Goal: Information Seeking & Learning: Learn about a topic

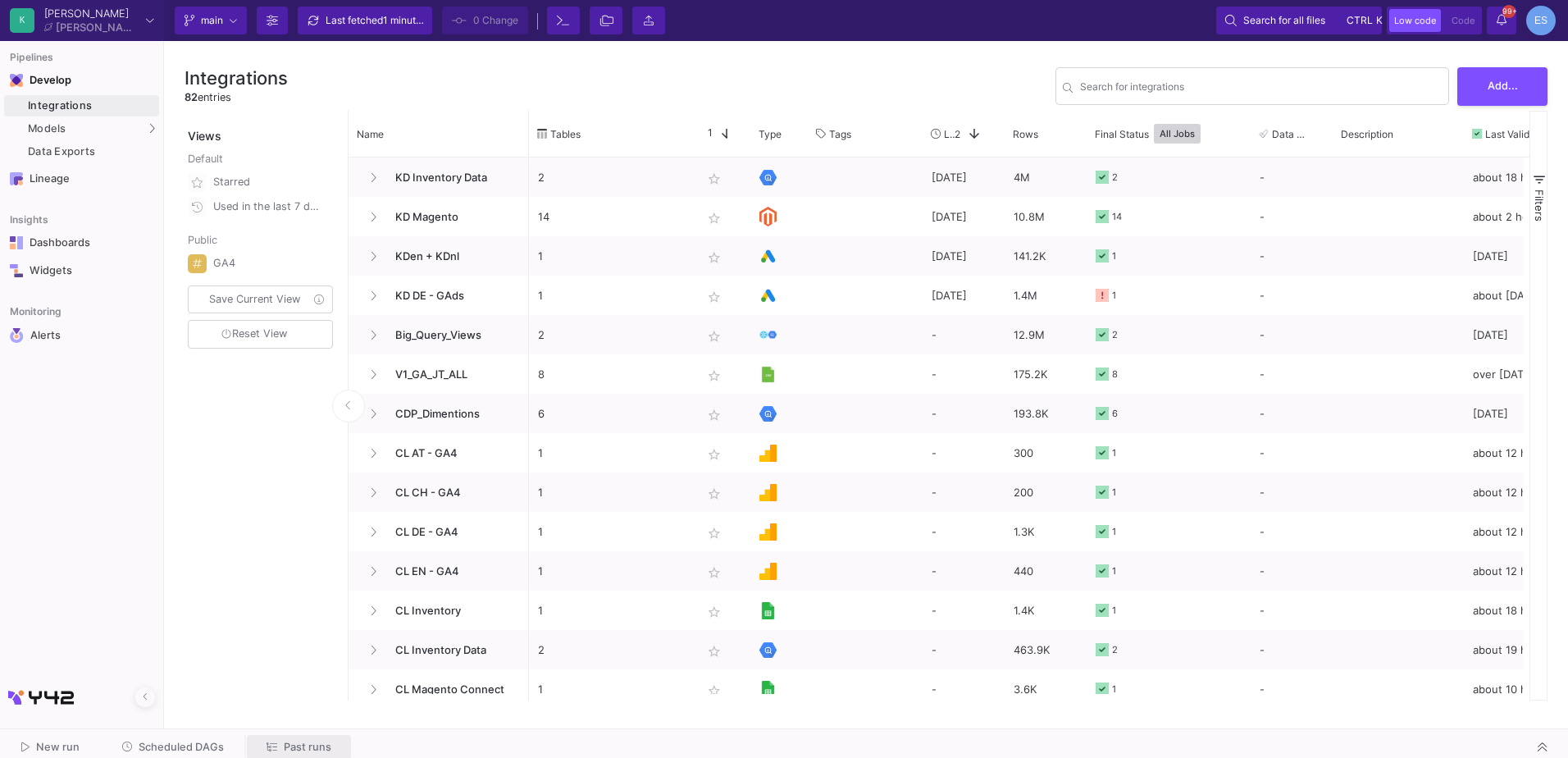
click at [290, 750] on span "Past runs" at bounding box center [307, 747] width 47 height 12
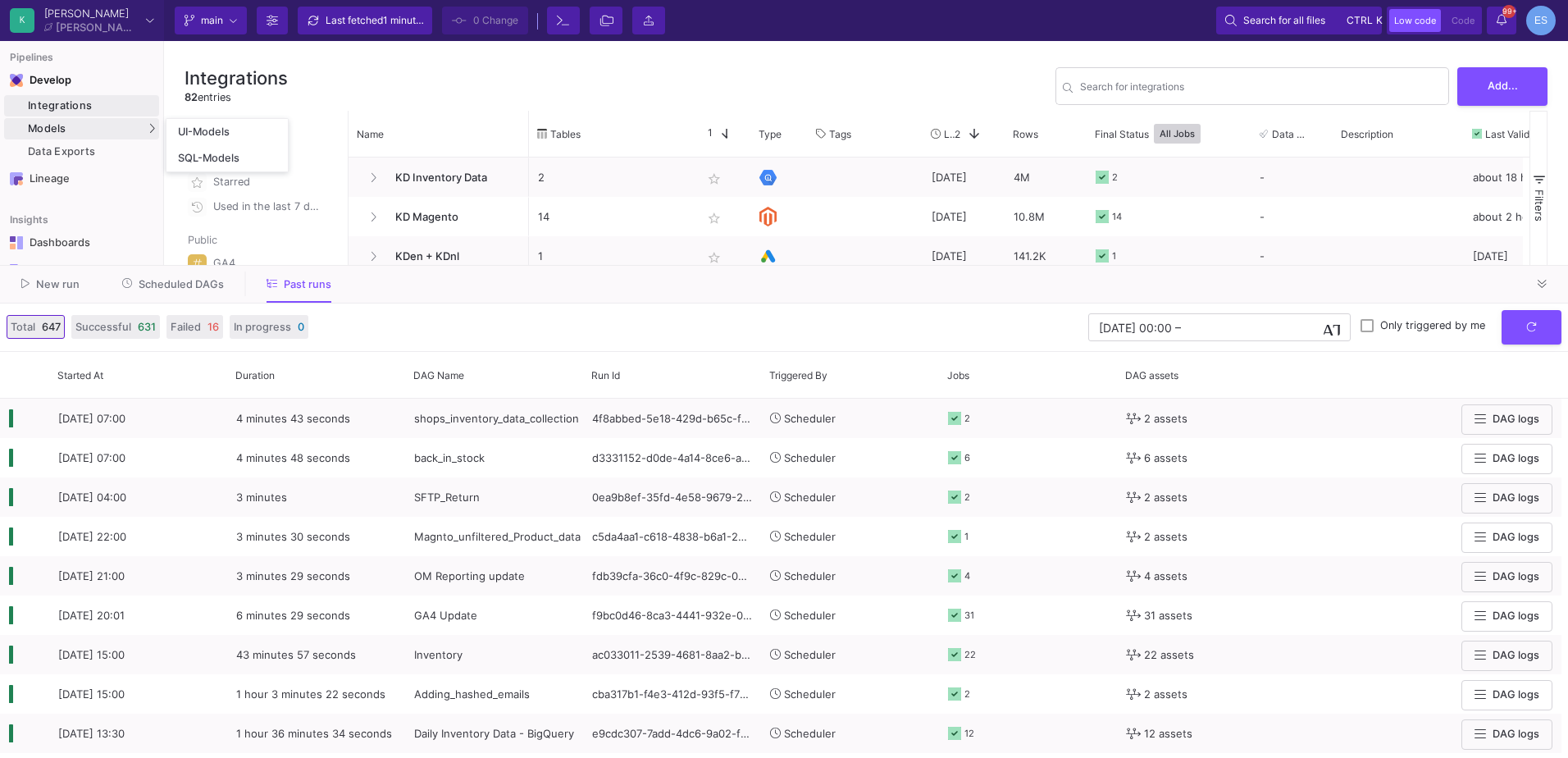
click at [64, 120] on div "Models" at bounding box center [82, 129] width 155 height 21
click at [230, 134] on div "UI-Models" at bounding box center [205, 132] width 53 height 13
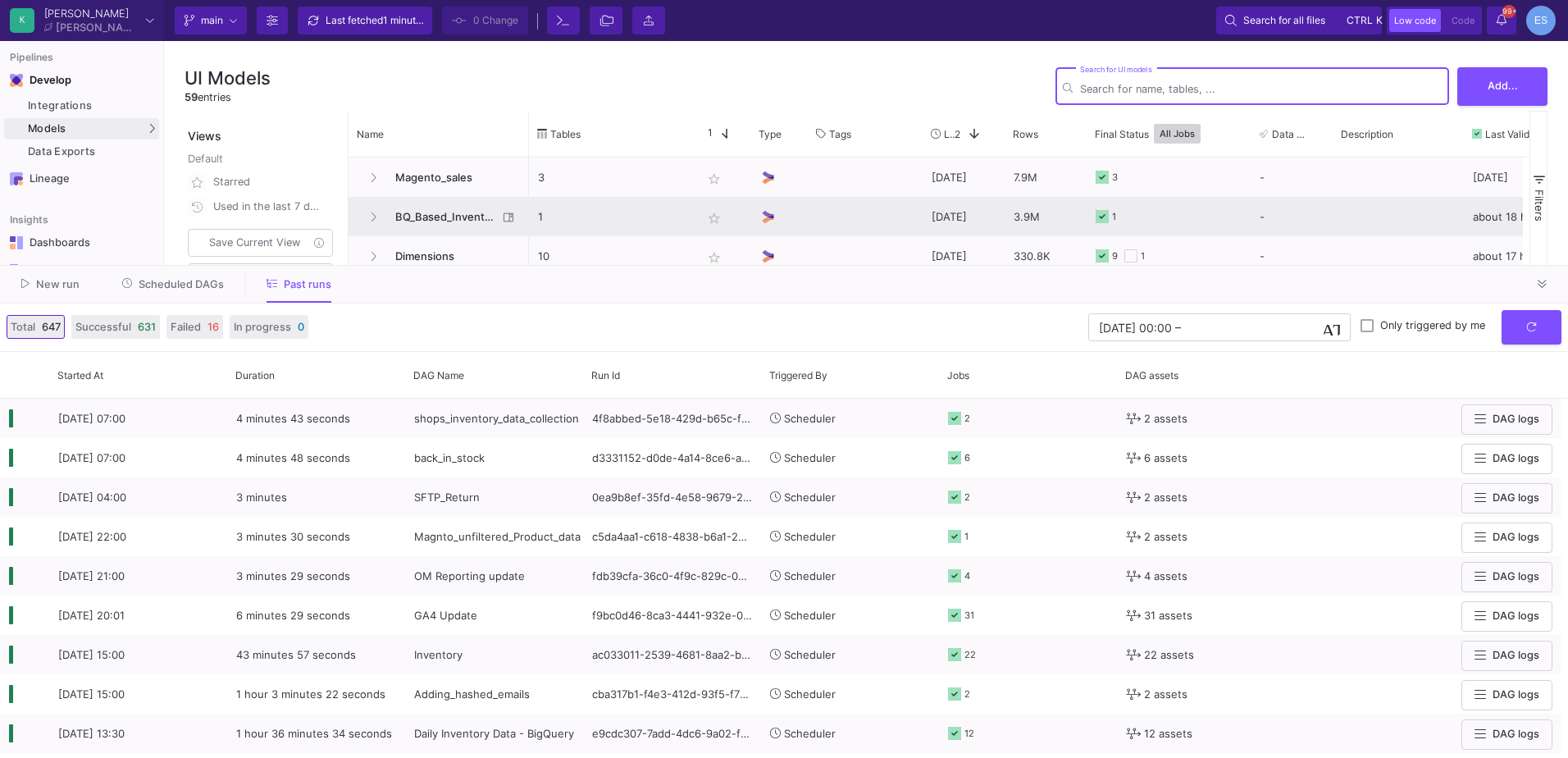
click at [458, 212] on span "BQ_Based_Inventory" at bounding box center [442, 216] width 112 height 38
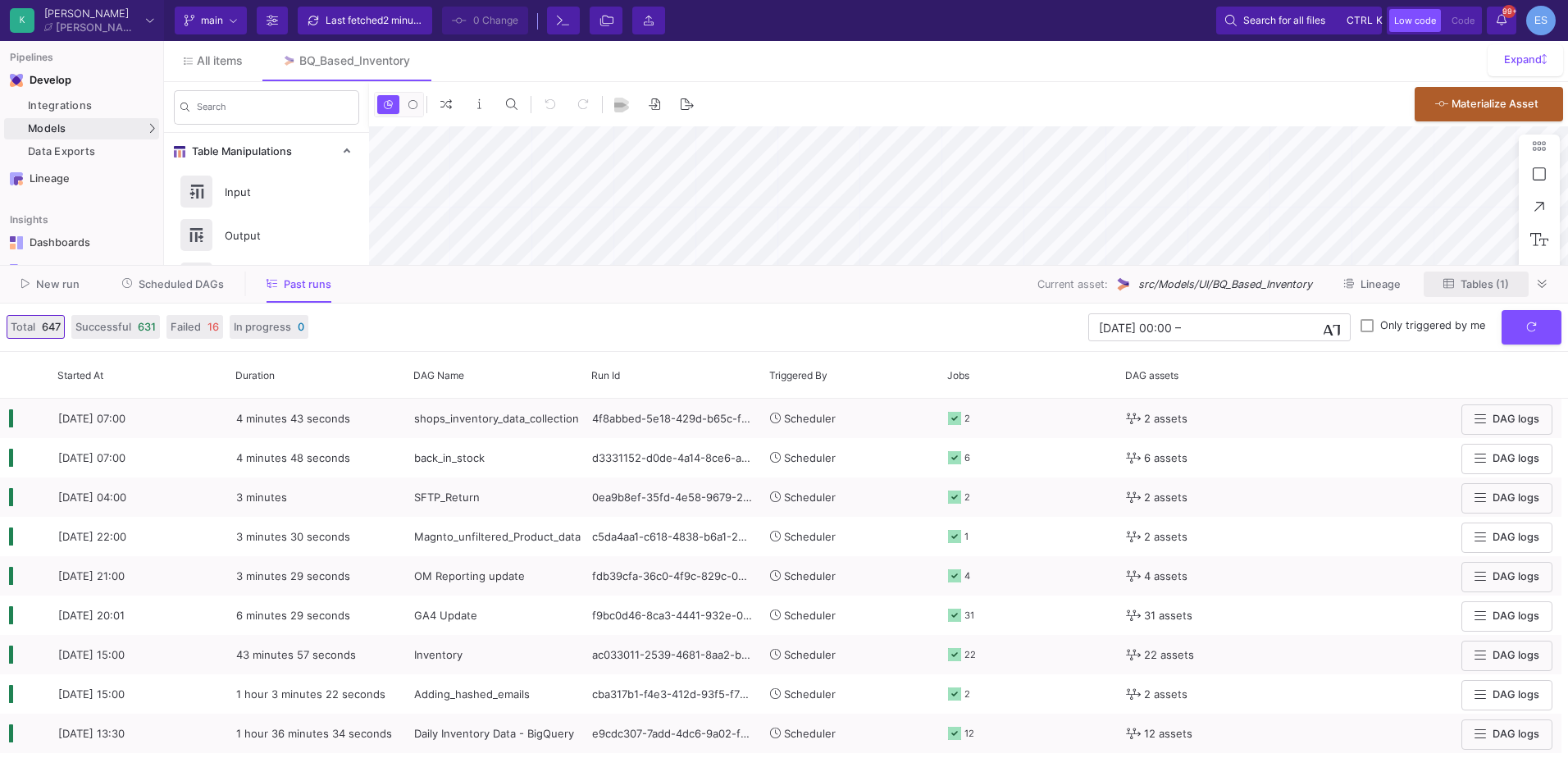
click at [1494, 291] on button "Tables (1)" at bounding box center [1476, 284] width 105 height 26
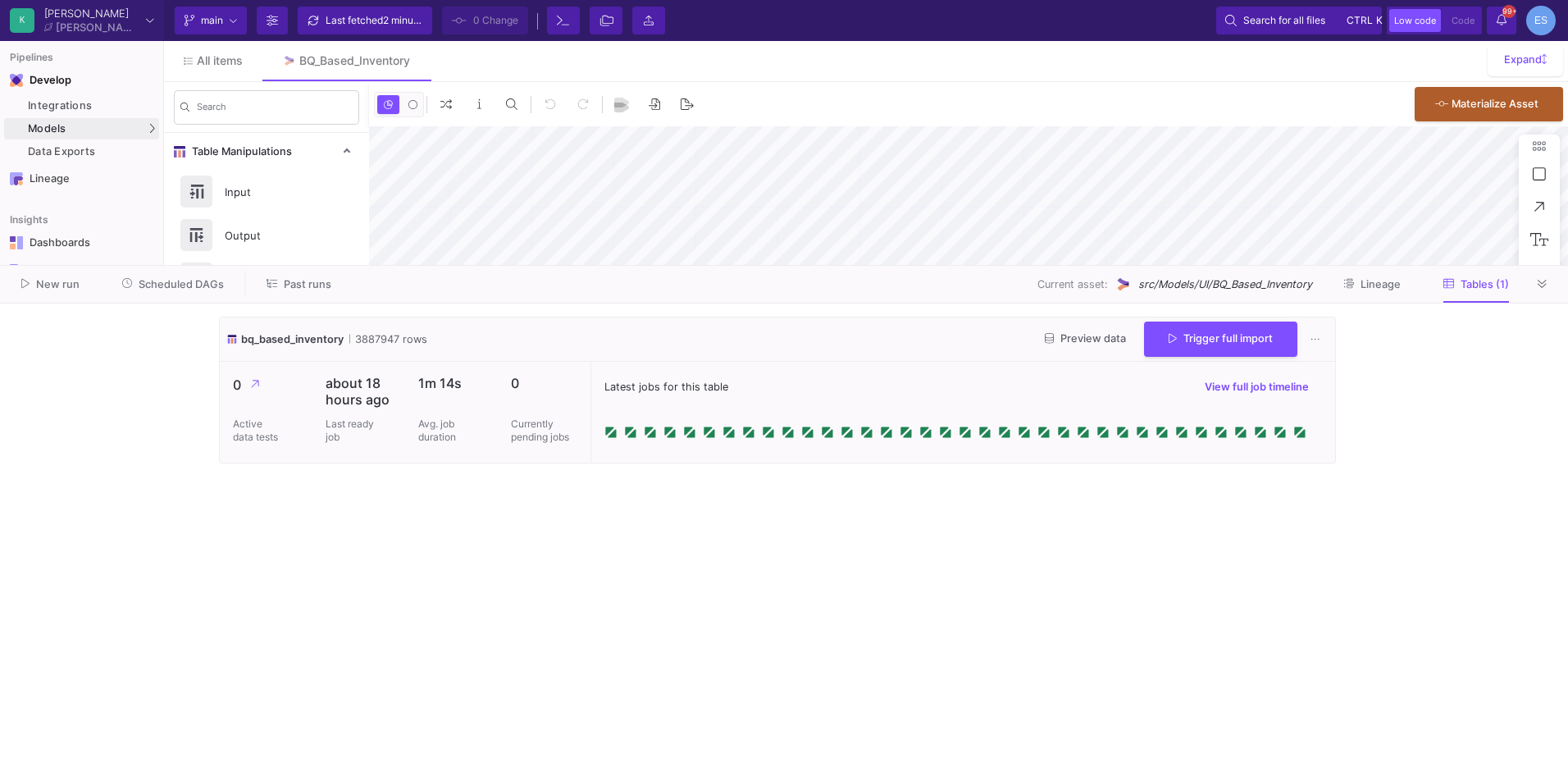
type input "-13"
click at [1085, 348] on button "Preview data" at bounding box center [1085, 338] width 108 height 26
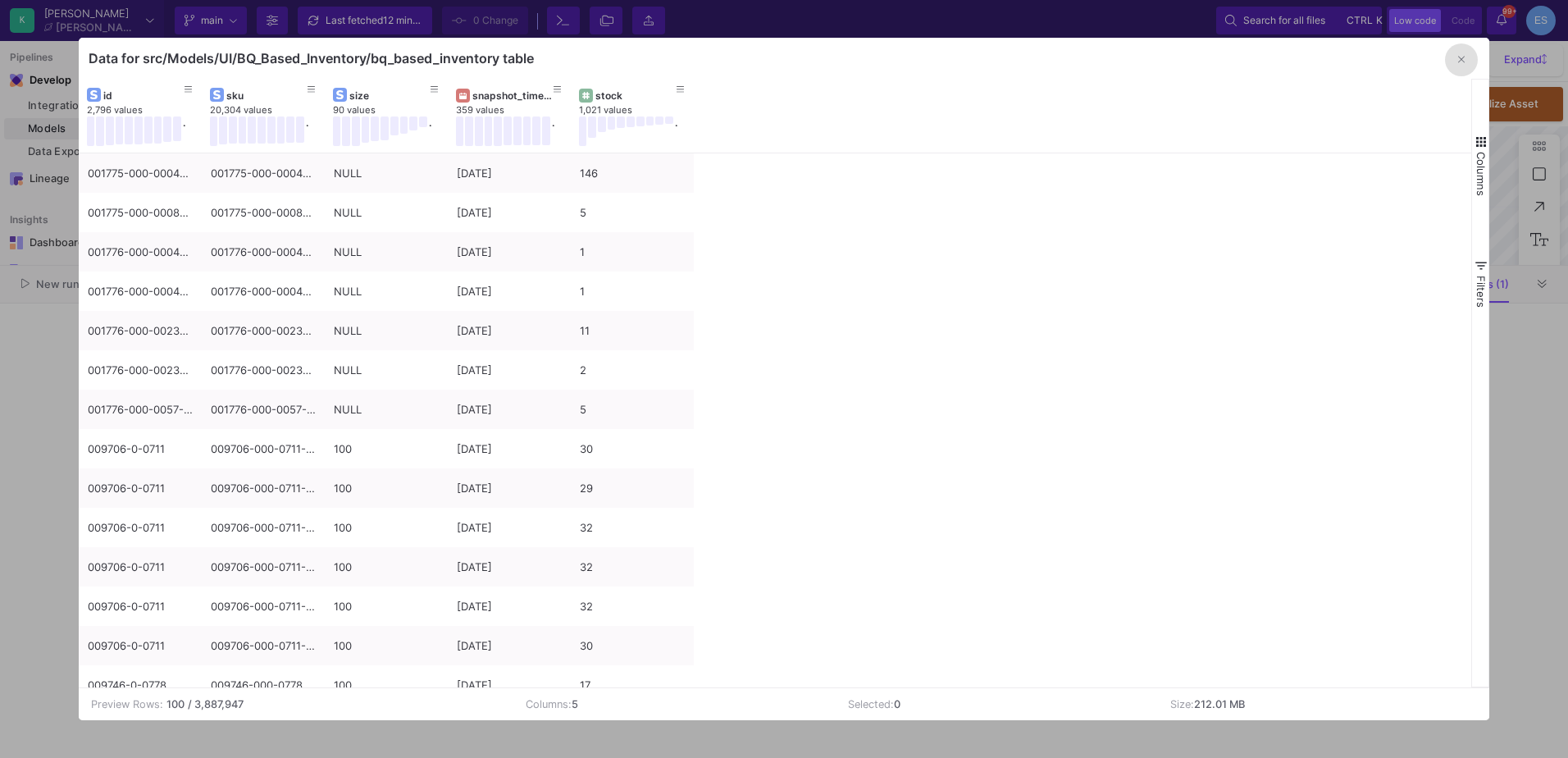
click at [1450, 68] on button "button" at bounding box center [1461, 60] width 33 height 33
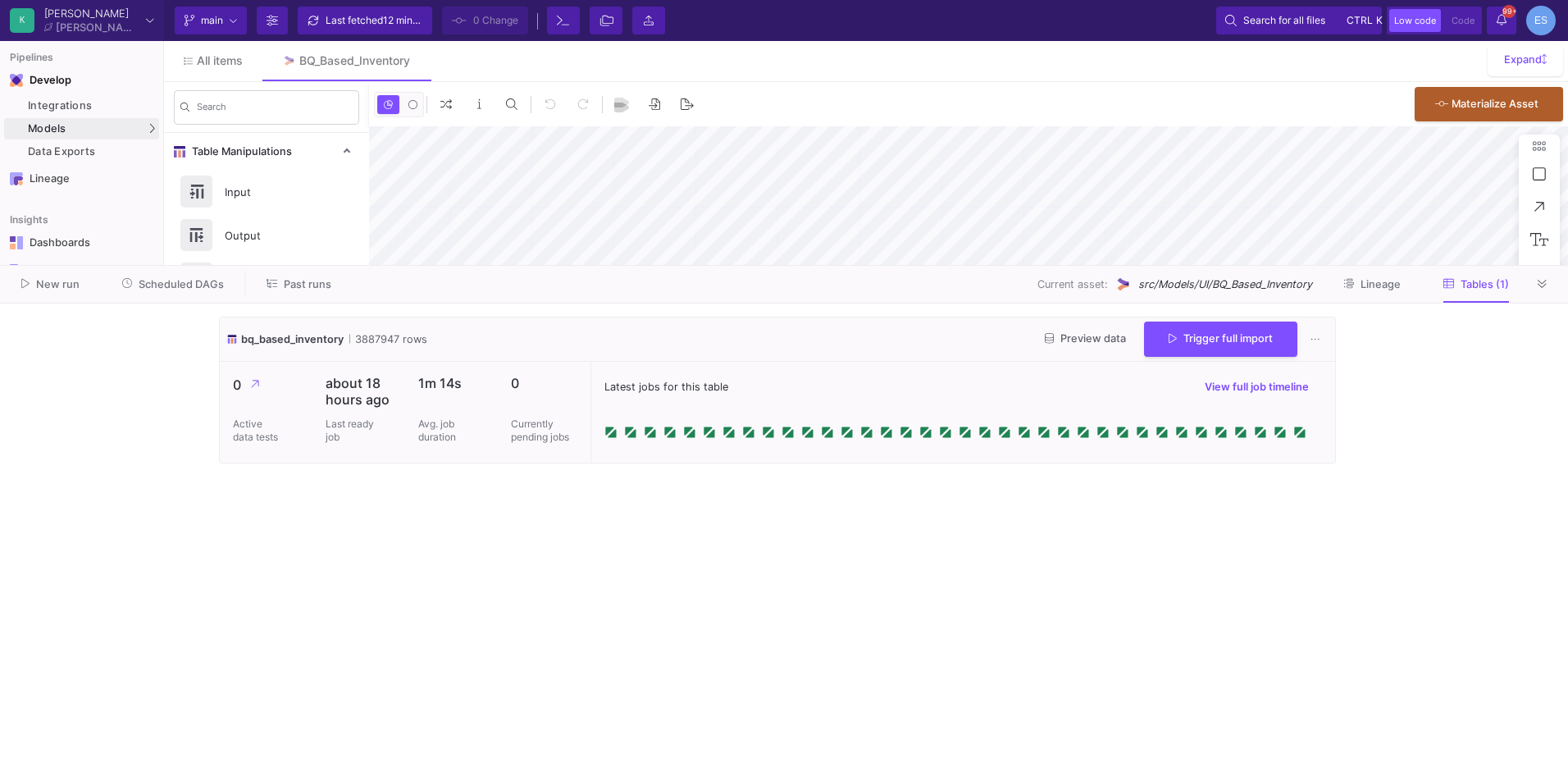
click at [471, 507] on cdk-virtual-scroll-viewport "bq_based_inventory 3887947 rows Preview data Trigger full import 0 Active data …" at bounding box center [784, 530] width 1130 height 428
click at [1112, 331] on button "Preview data" at bounding box center [1085, 338] width 108 height 26
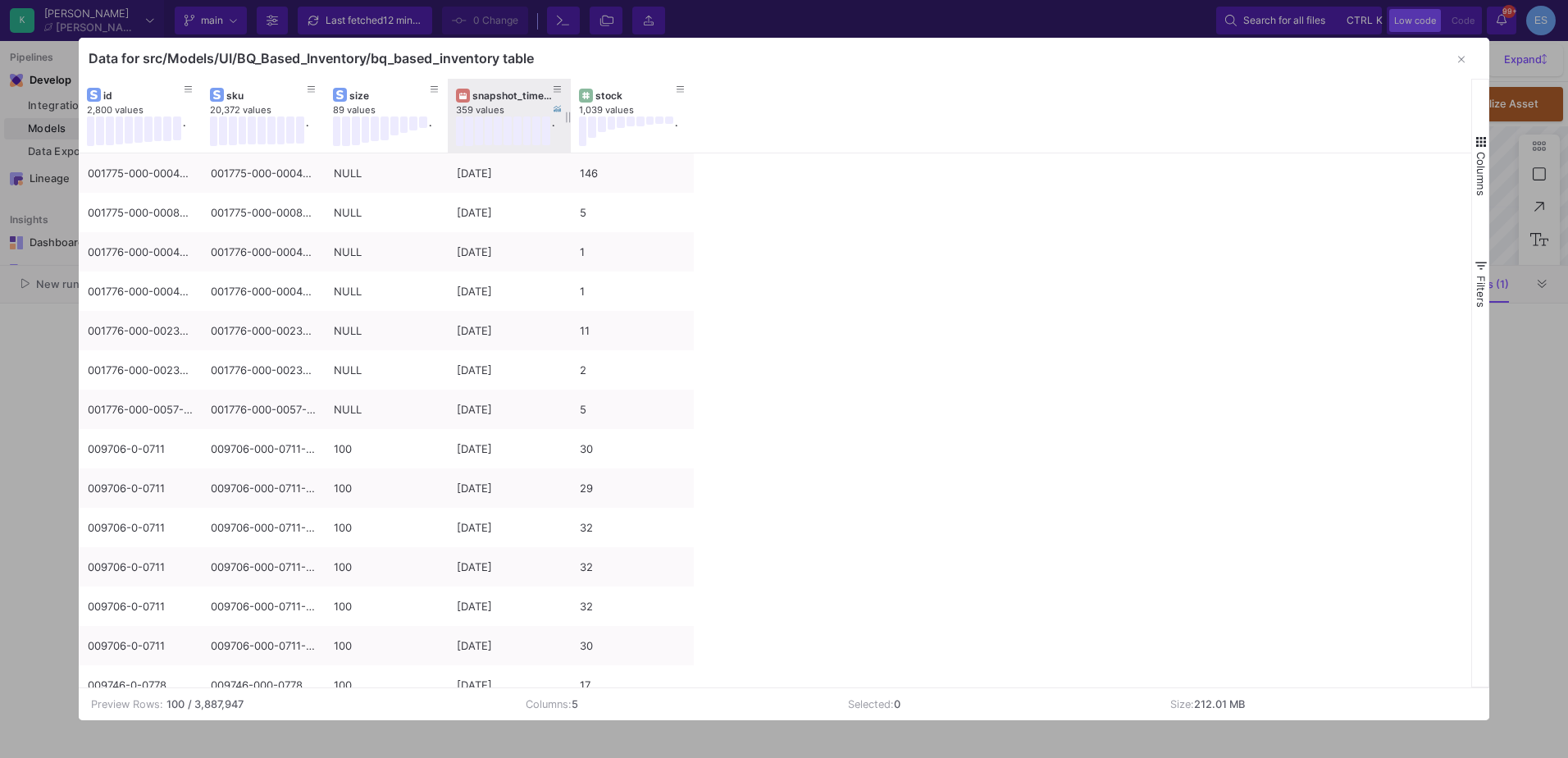
click at [965, 101] on div "id 2,800 values . sku 20,372 values . size 89 values . snapshot_timestamp 359 v…" at bounding box center [775, 115] width 1393 height 74
click at [513, 108] on div "359 values" at bounding box center [517, 110] width 123 height 12
click at [458, 100] on div at bounding box center [463, 95] width 14 height 14
click at [467, 96] on div at bounding box center [463, 95] width 14 height 14
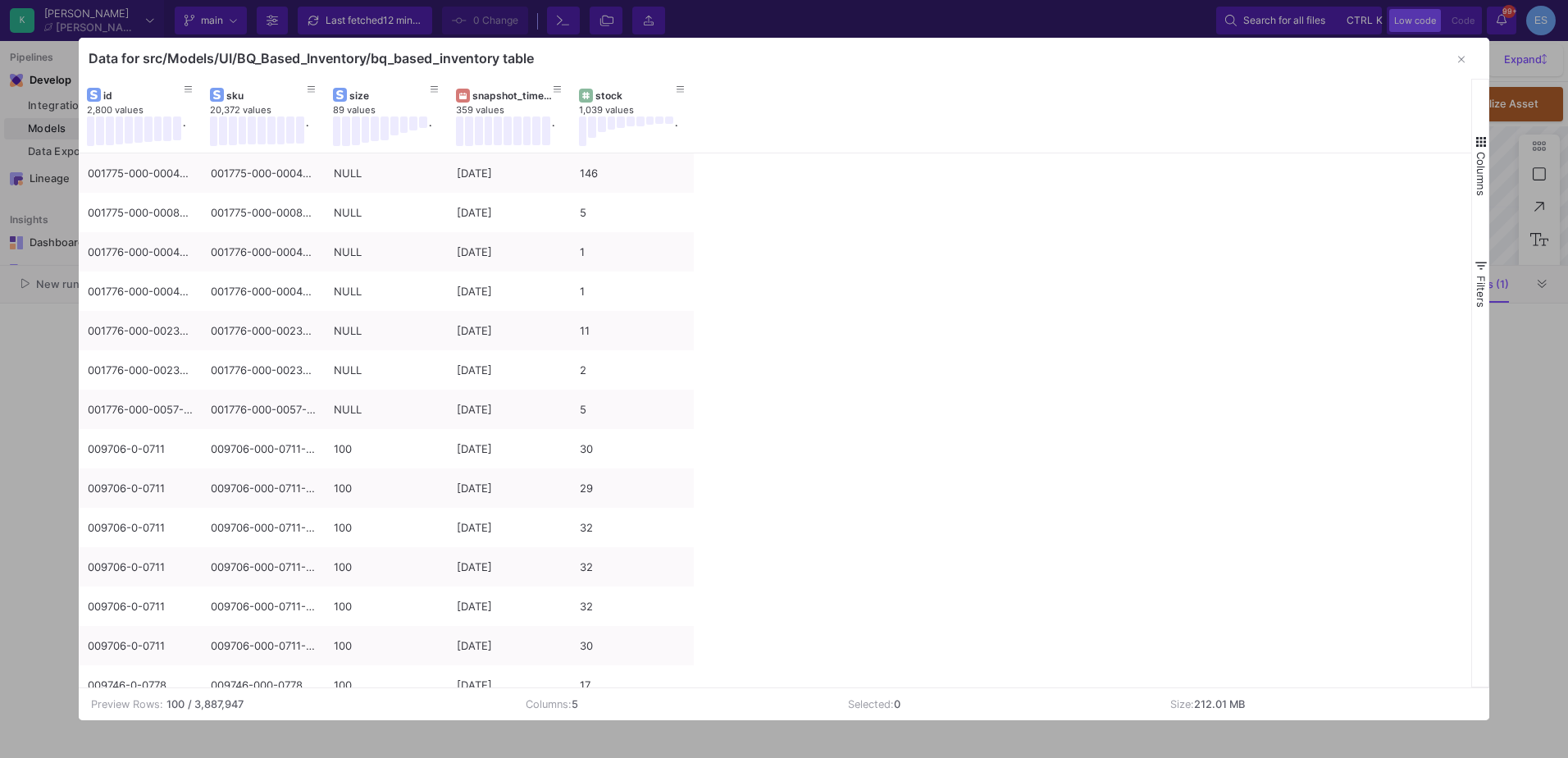
click at [502, 90] on div "snapshot_timestamp" at bounding box center [512, 95] width 81 height 12
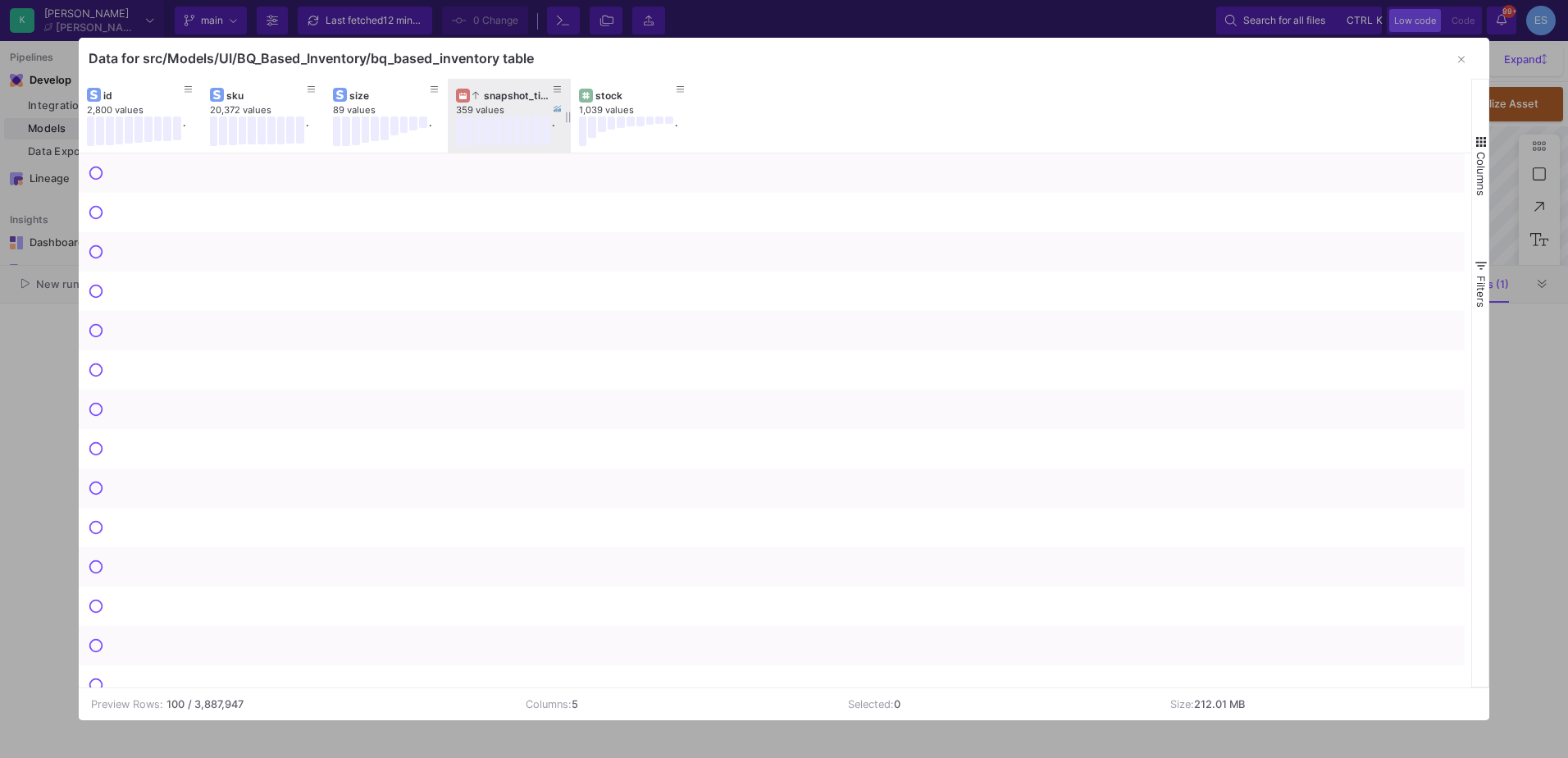
click at [502, 90] on div "snapshot_timestamp" at bounding box center [512, 95] width 81 height 12
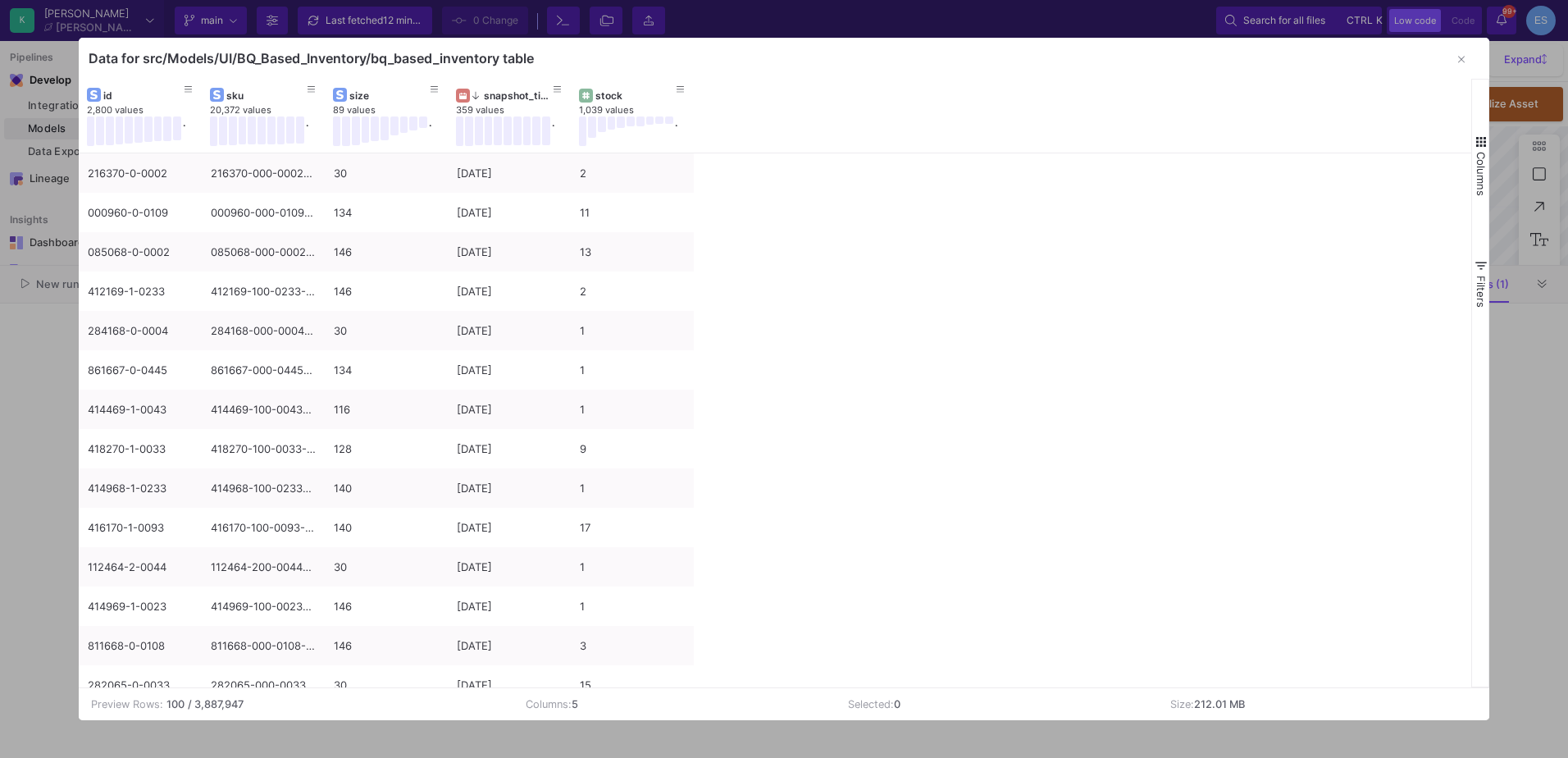
click at [1480, 147] on span "button" at bounding box center [1481, 142] width 15 height 15
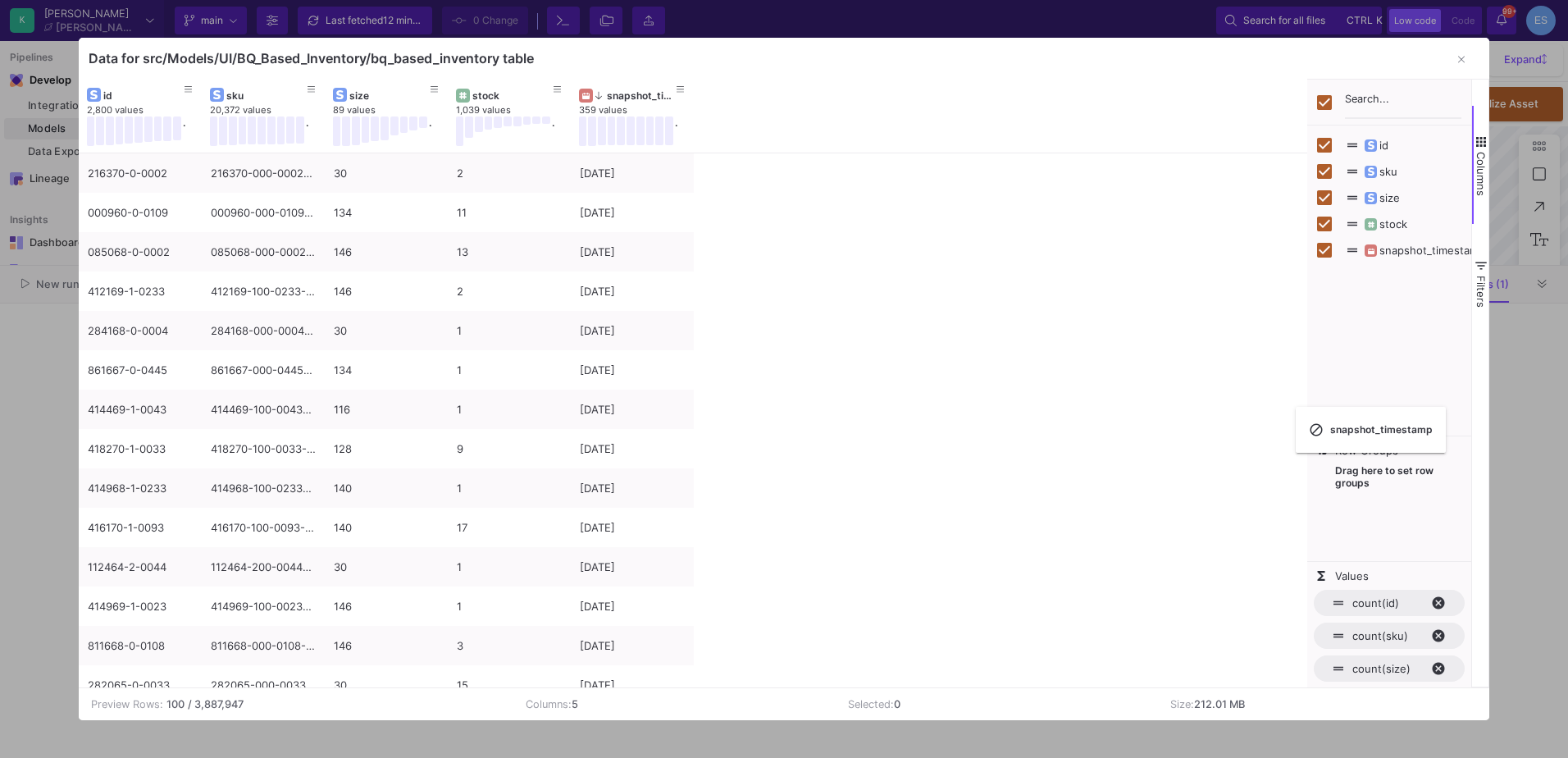
checkbox input "false"
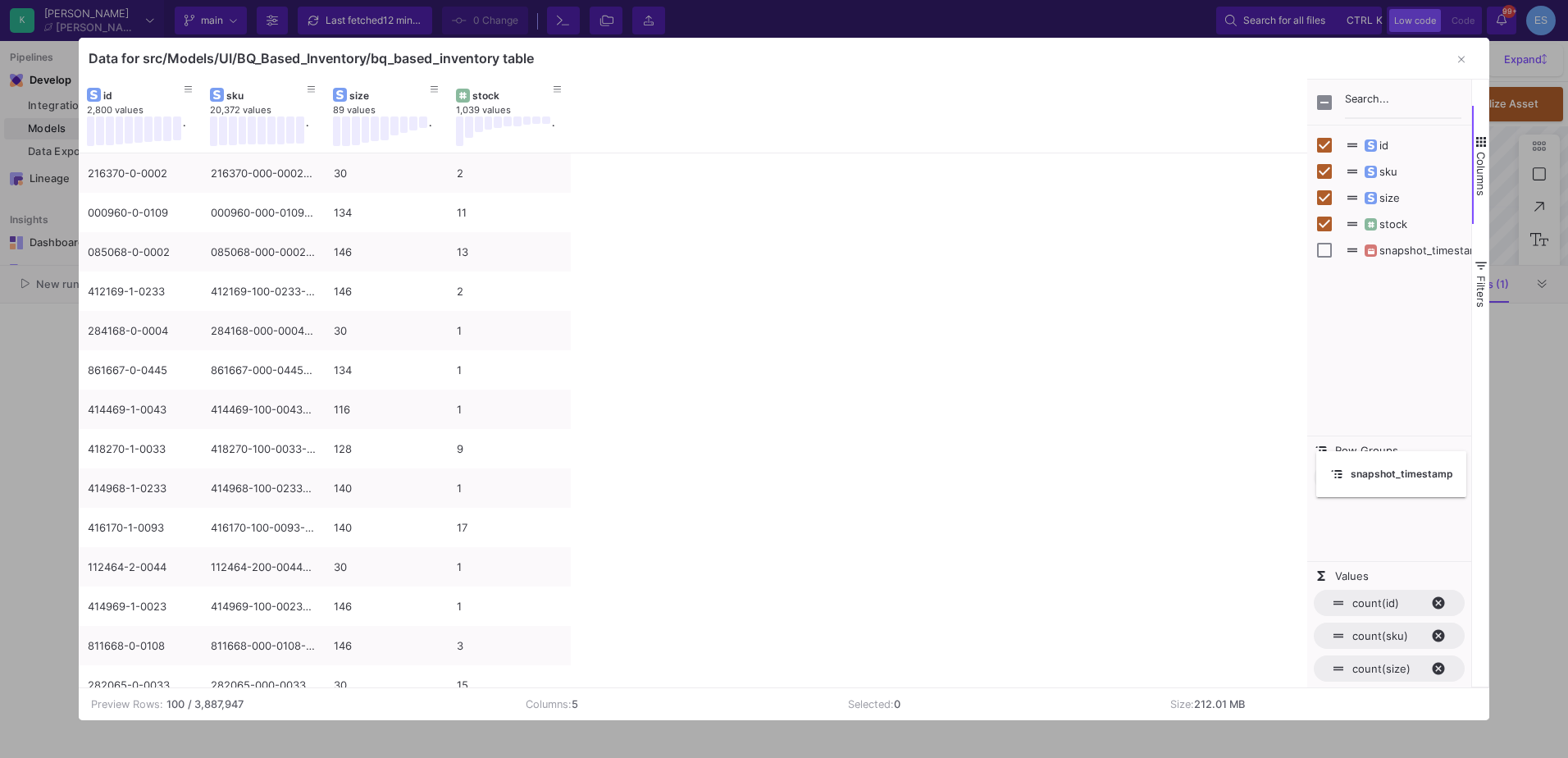
drag, startPoint x: 532, startPoint y: 94, endPoint x: 1324, endPoint y: 461, distance: 872.9
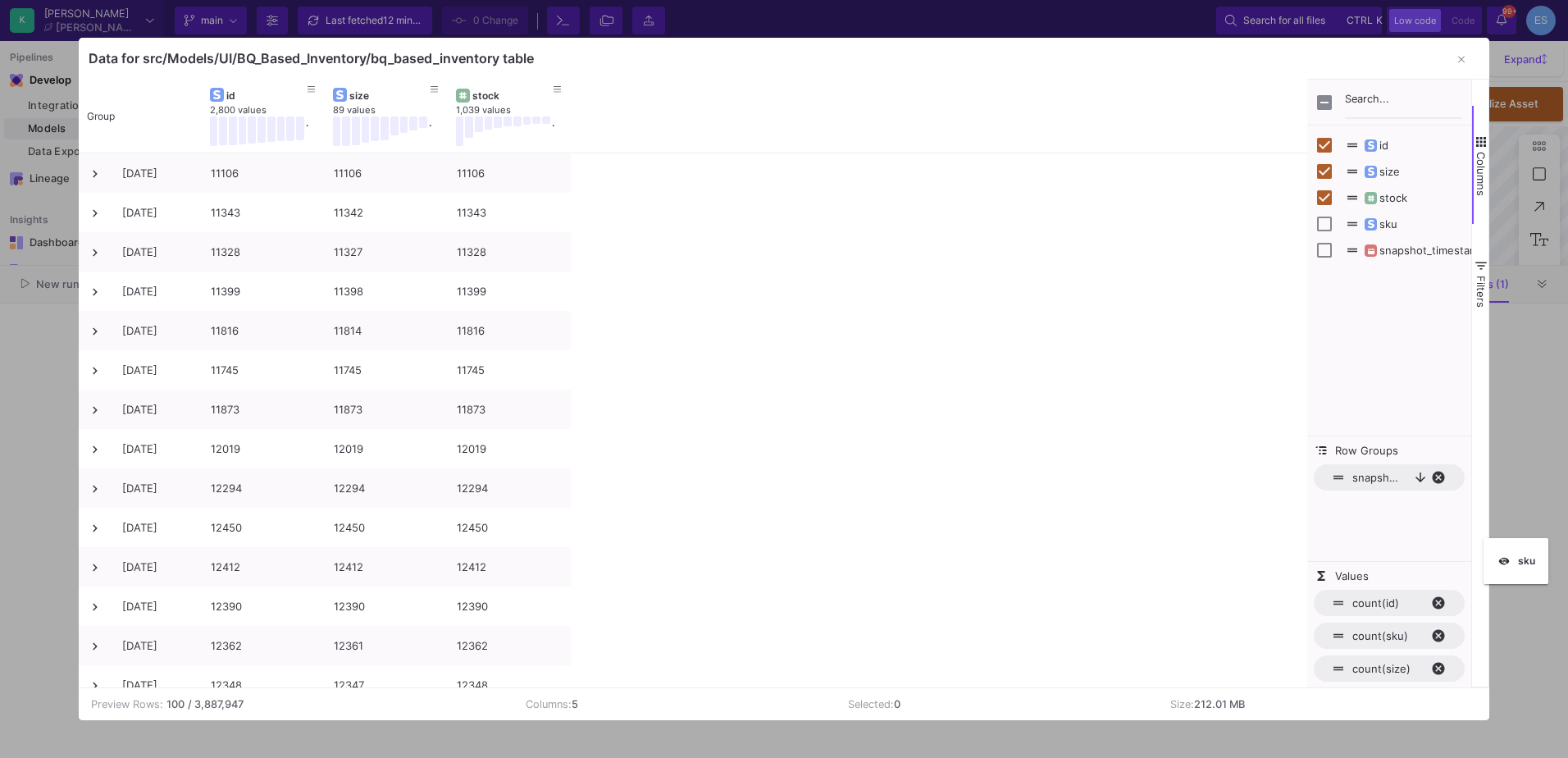
checkbox input "false"
drag, startPoint x: 357, startPoint y: 94, endPoint x: 1378, endPoint y: 517, distance: 1105.2
